Goal: Information Seeking & Learning: Learn about a topic

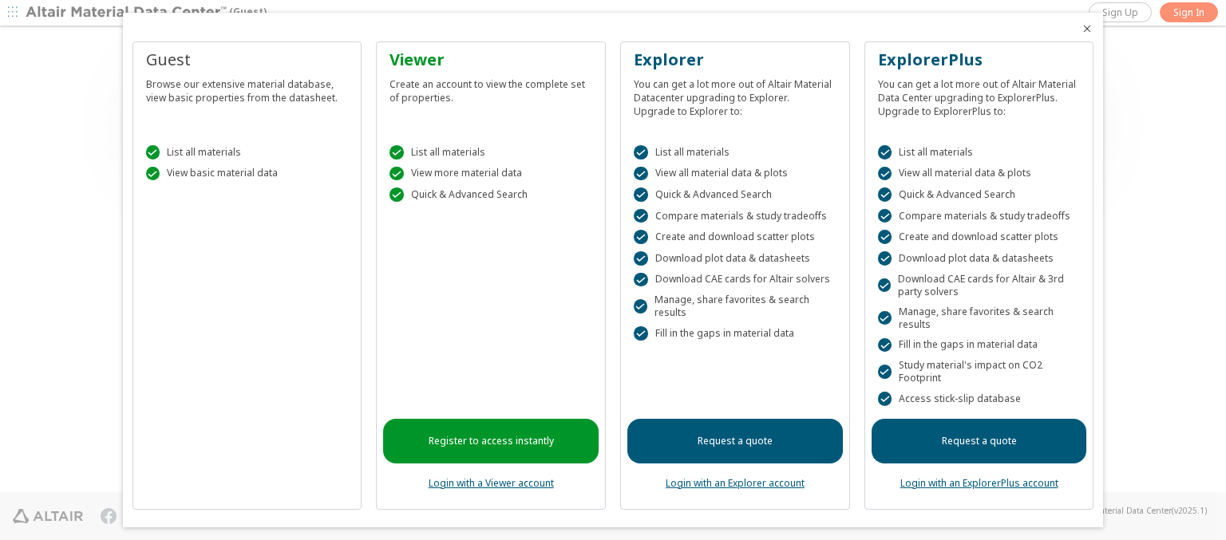
click at [1081, 29] on icon "Close" at bounding box center [1087, 28] width 13 height 13
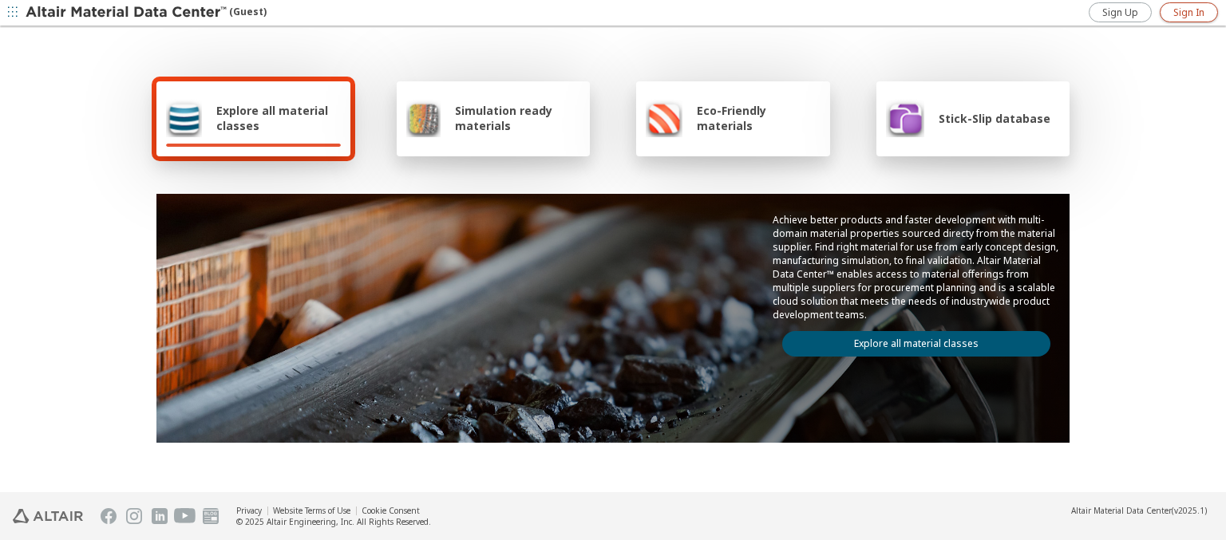
click at [1188, 12] on span "Sign In" at bounding box center [1188, 12] width 31 height 13
click at [127, 13] on img at bounding box center [127, 13] width 203 height 16
click at [272, 118] on span "Explore all material classes" at bounding box center [278, 118] width 124 height 30
click at [910, 340] on link "Explore all material classes" at bounding box center [916, 344] width 268 height 26
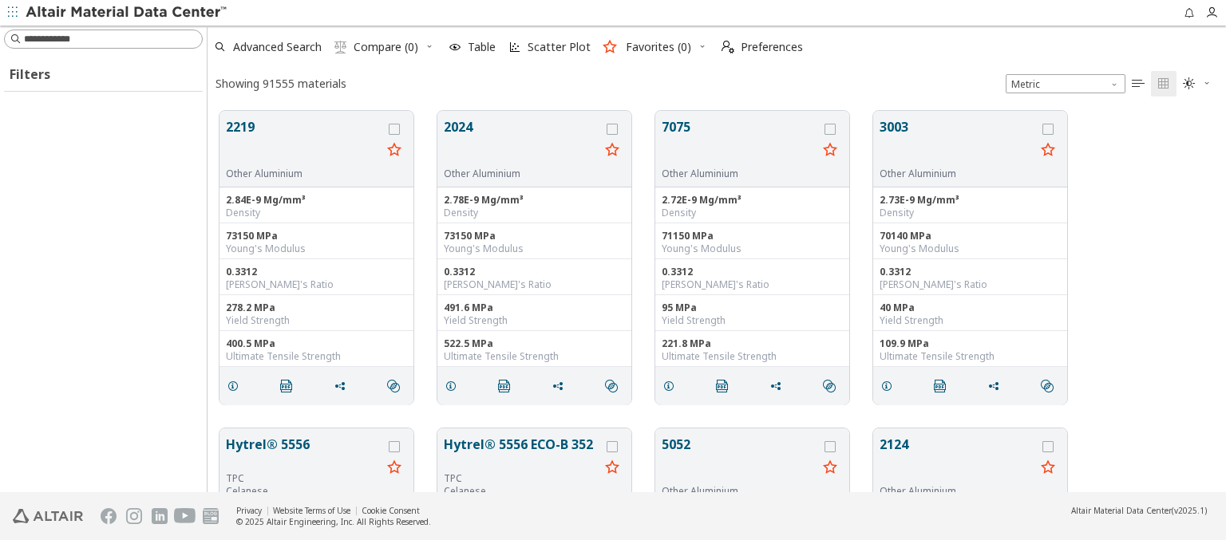
scroll to position [381, 1005]
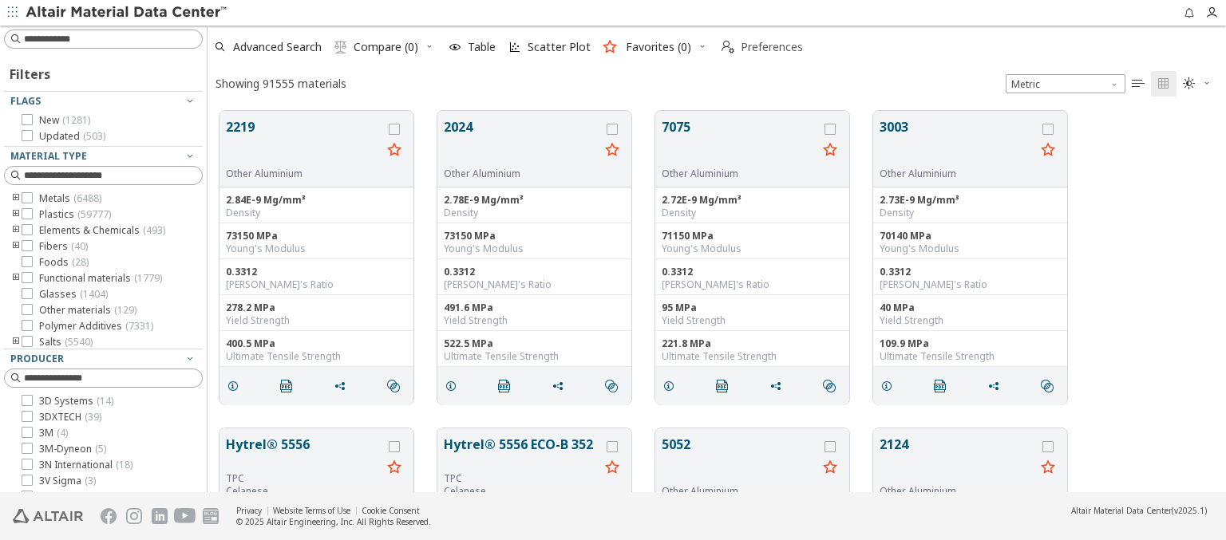
click at [757, 47] on span "Preferences" at bounding box center [772, 46] width 62 height 11
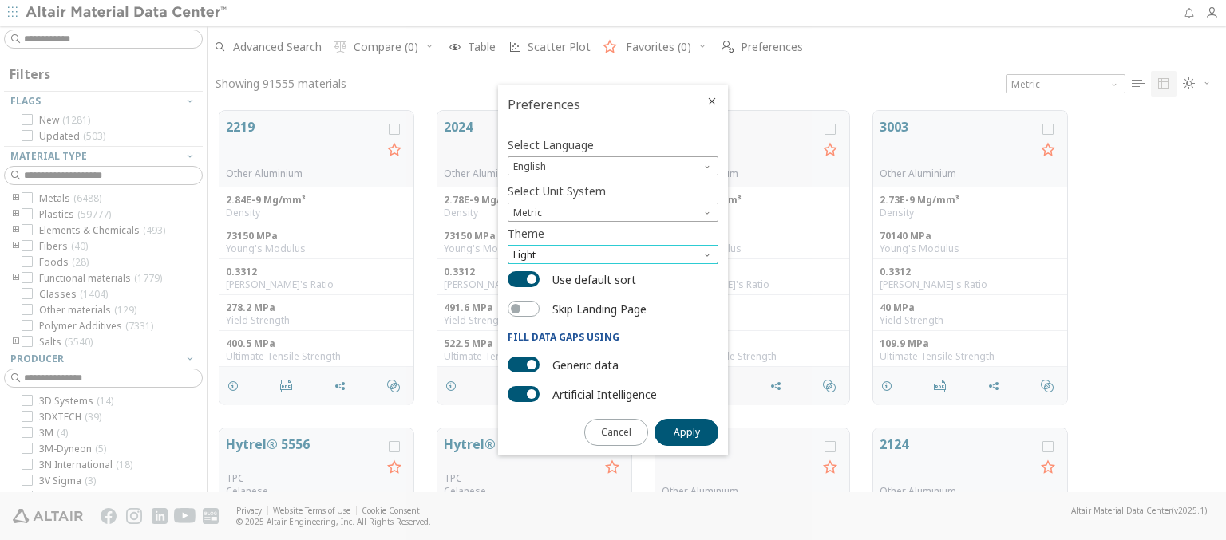
click at [613, 255] on span "Light" at bounding box center [613, 254] width 211 height 19
click at [525, 313] on span "Dark" at bounding box center [526, 312] width 22 height 13
click at [686, 431] on span "Apply" at bounding box center [687, 432] width 26 height 13
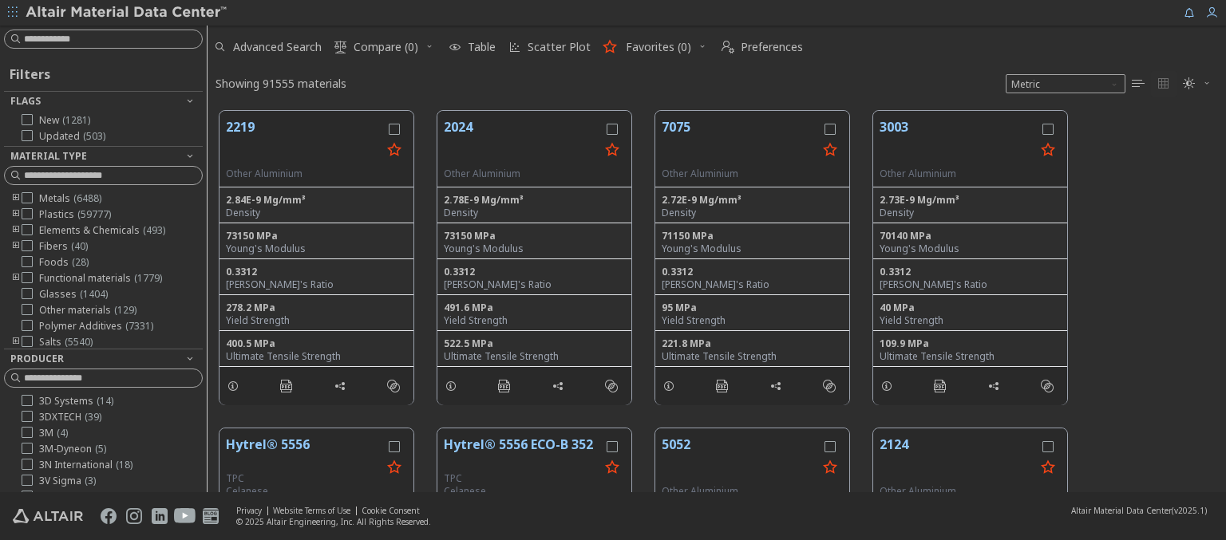
click at [127, 13] on img at bounding box center [127, 13] width 203 height 16
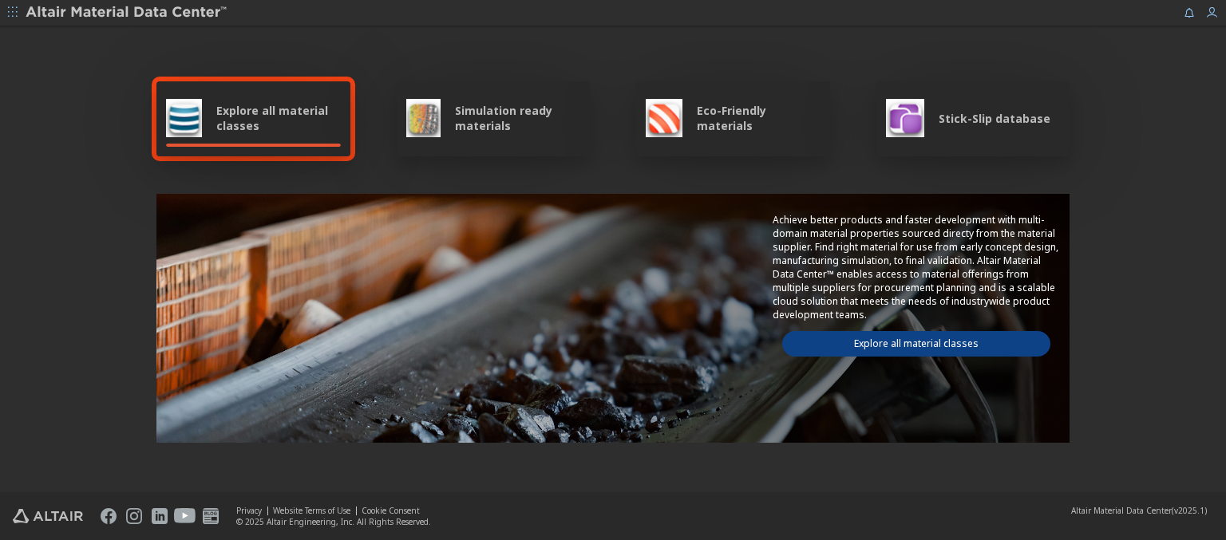
click at [272, 118] on span "Explore all material classes" at bounding box center [278, 118] width 124 height 30
click at [910, 340] on link "Explore all material classes" at bounding box center [916, 344] width 268 height 26
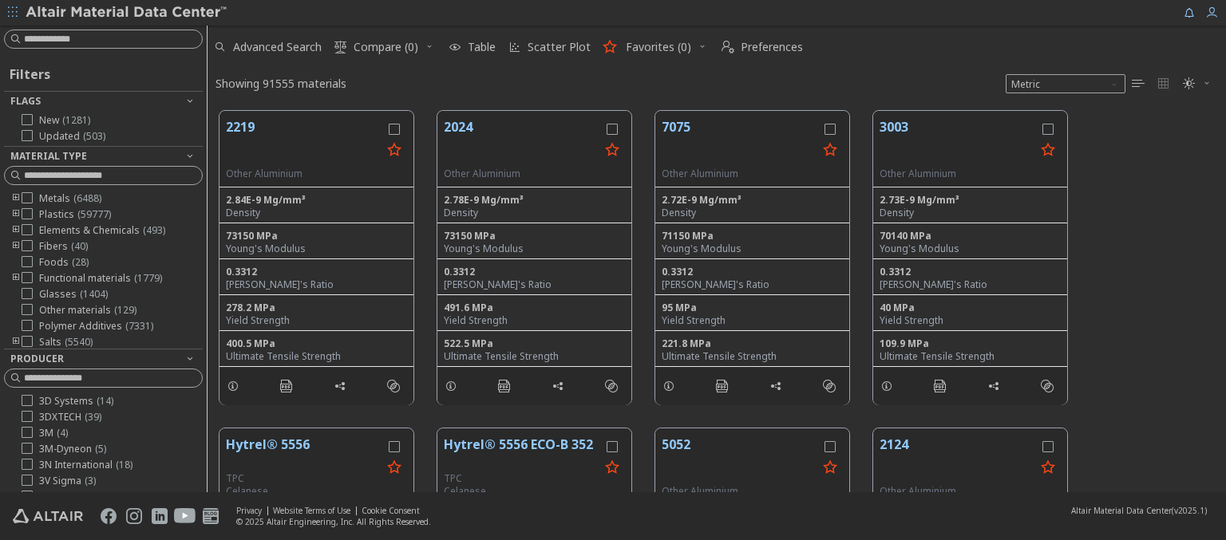
scroll to position [381, 1005]
click at [127, 13] on img at bounding box center [127, 13] width 203 height 16
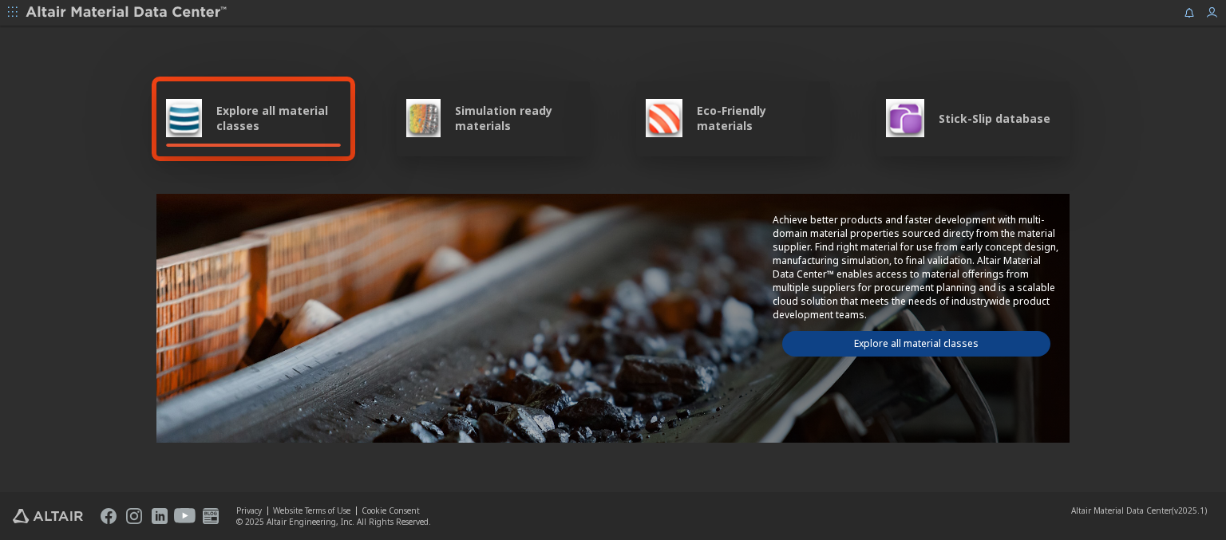
click at [511, 118] on span "Simulation ready materials" at bounding box center [517, 118] width 125 height 30
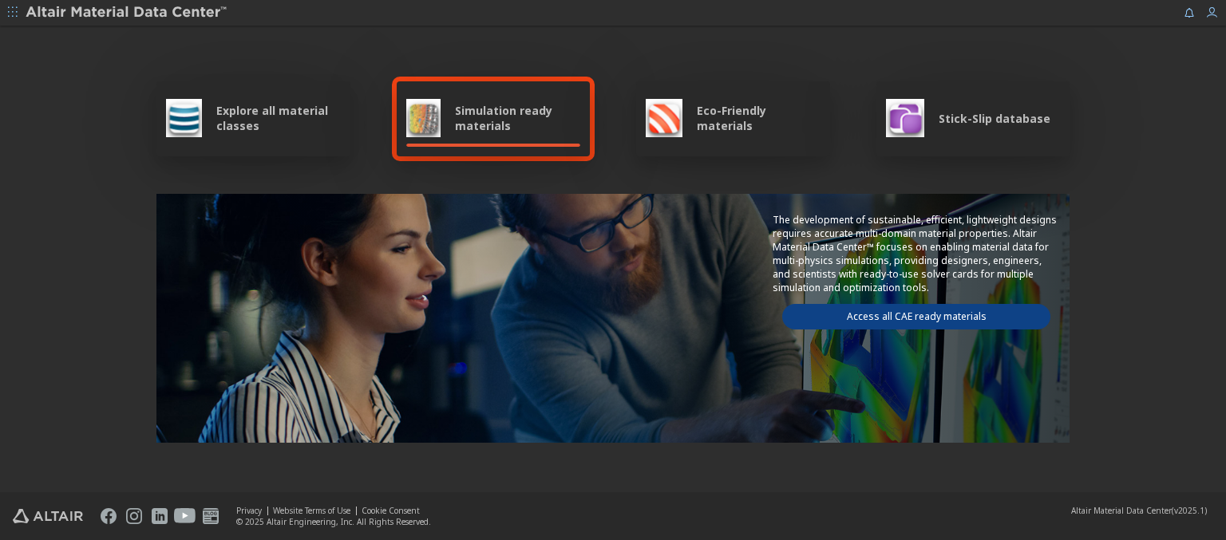
click at [910, 314] on link "Access all CAE ready materials" at bounding box center [916, 317] width 268 height 26
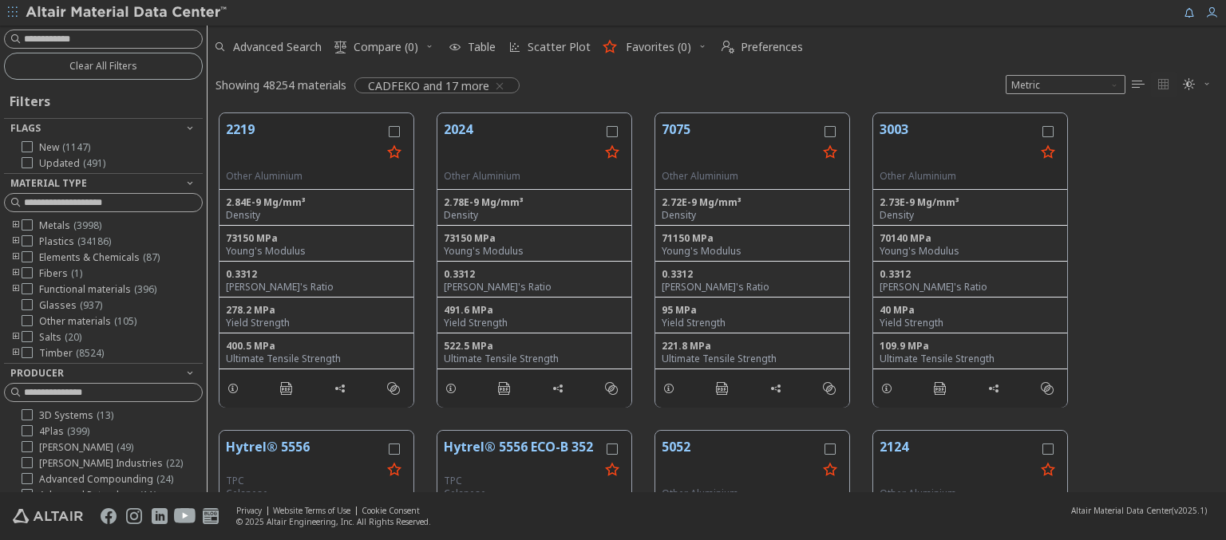
scroll to position [379, 1005]
